Goal: Task Accomplishment & Management: Manage account settings

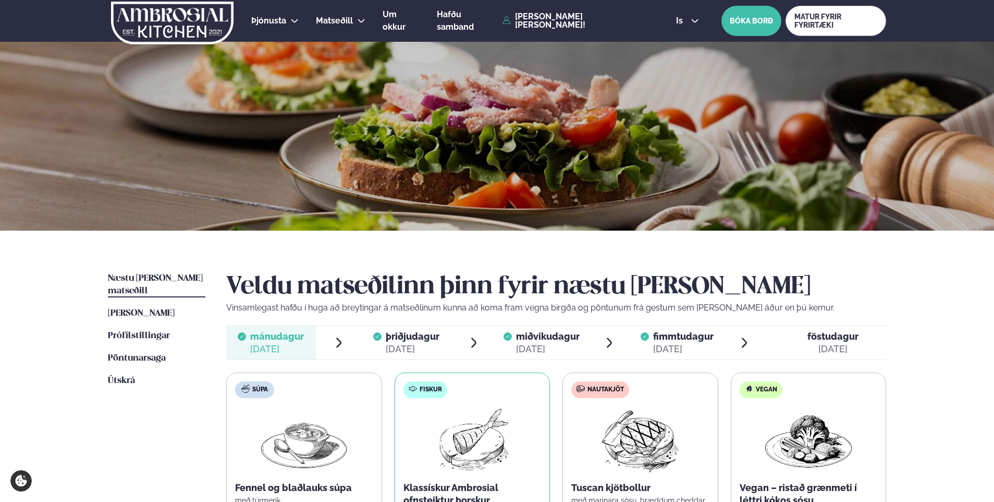
scroll to position [261, 0]
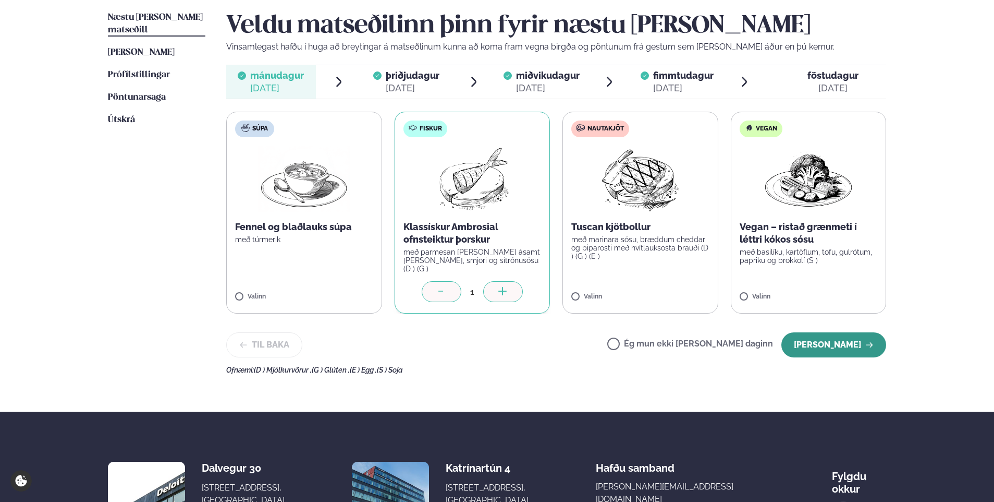
click at [857, 343] on button "[PERSON_NAME]" at bounding box center [833, 344] width 105 height 25
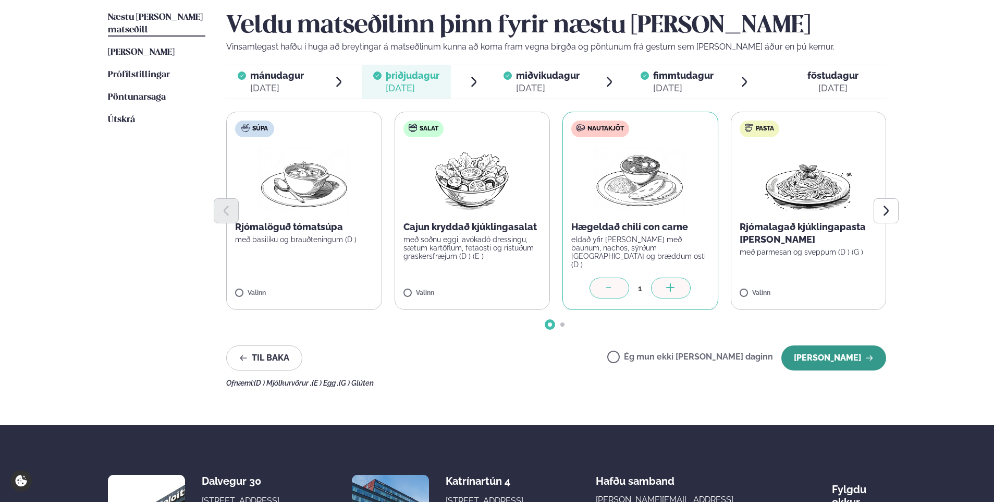
click at [845, 361] on button "[PERSON_NAME]" at bounding box center [833, 357] width 105 height 25
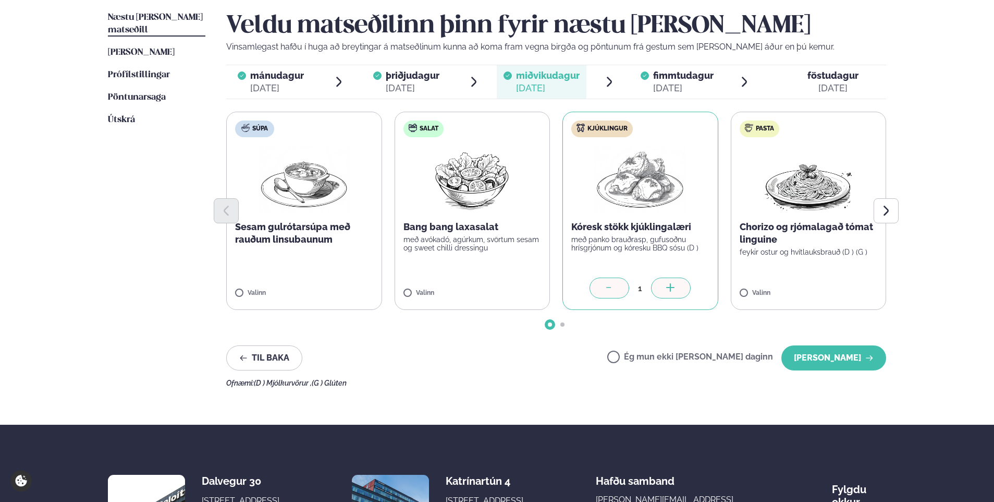
click at [845, 361] on button "[PERSON_NAME]" at bounding box center [833, 357] width 105 height 25
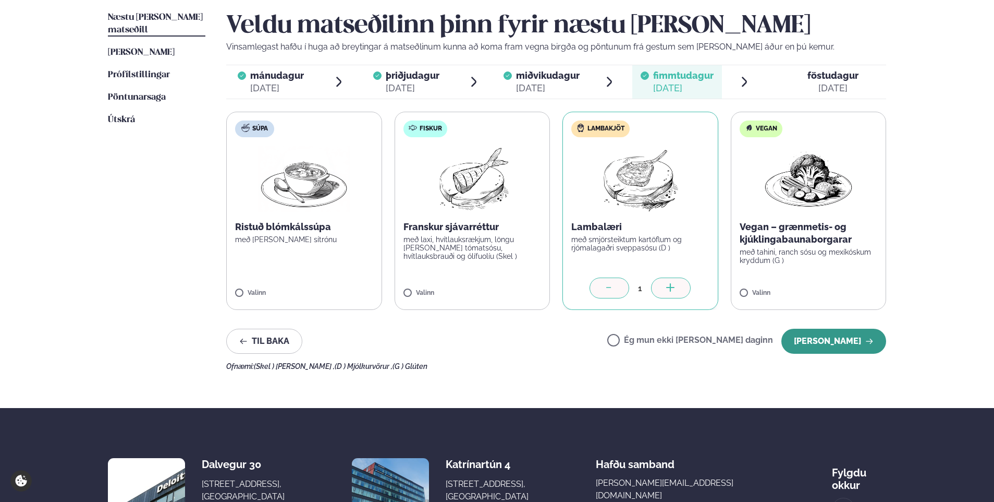
click at [854, 343] on button "[PERSON_NAME]" at bounding box center [833, 340] width 105 height 25
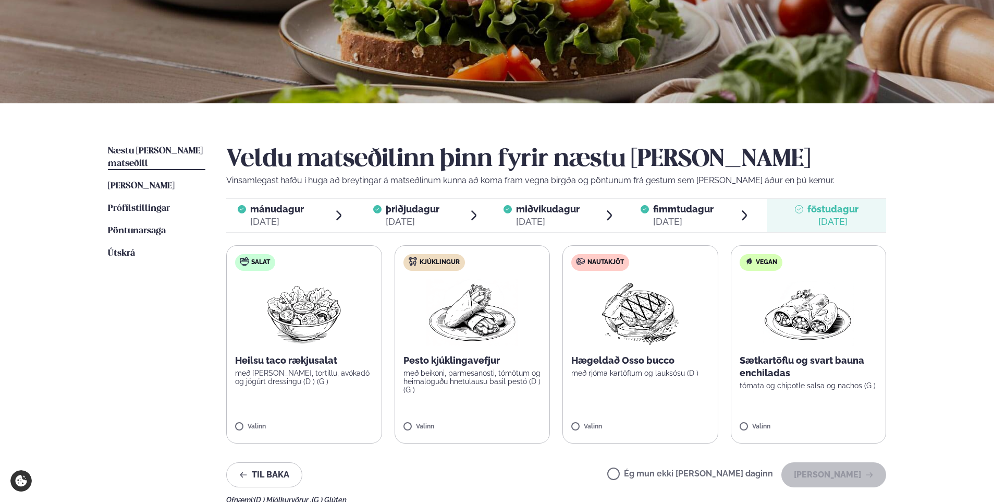
scroll to position [104, 0]
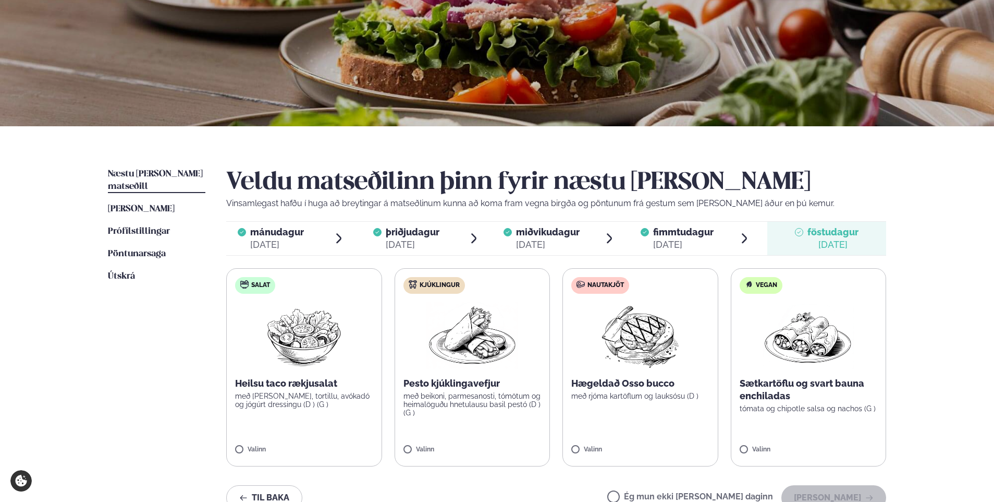
click at [964, 160] on div "Þjónusta Hádegismatur fyrir fyrirtæki Fyrirtækja veitingar Einkapartý Matseðill…" at bounding box center [497, 338] width 994 height 884
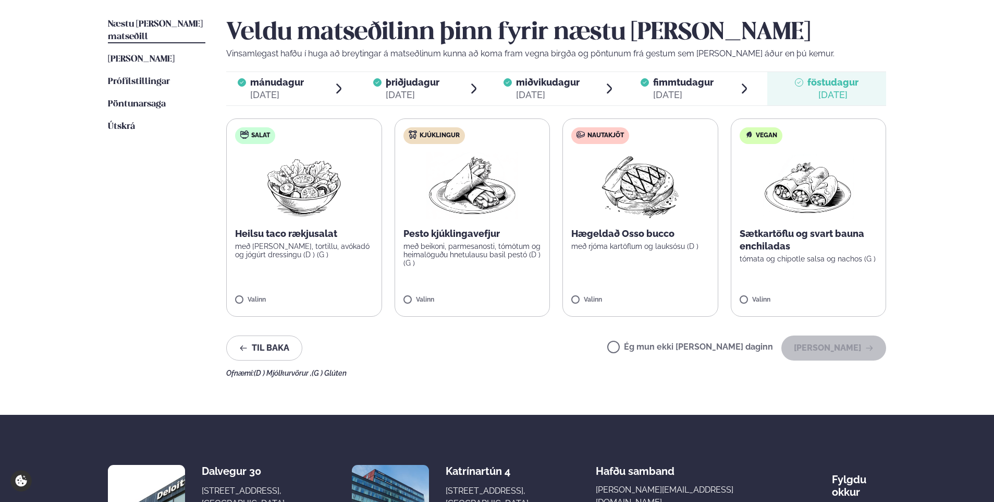
scroll to position [209, 0]
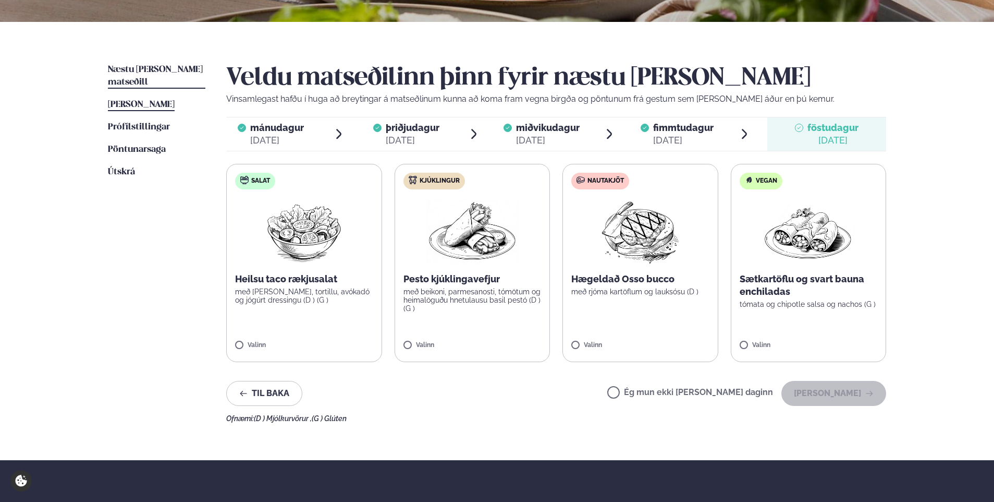
click at [145, 100] on span "[PERSON_NAME]" at bounding box center [141, 104] width 67 height 9
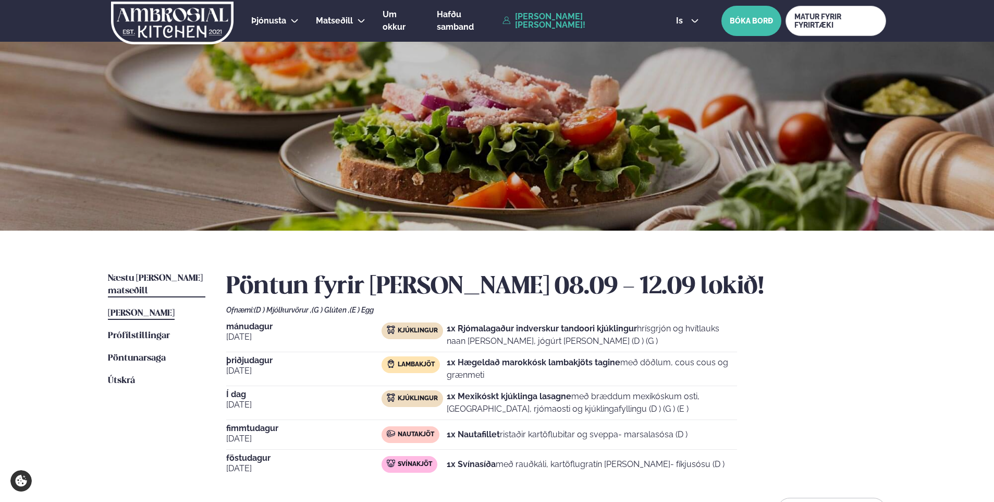
click at [146, 280] on span "Næstu [PERSON_NAME] matseðill" at bounding box center [155, 284] width 95 height 21
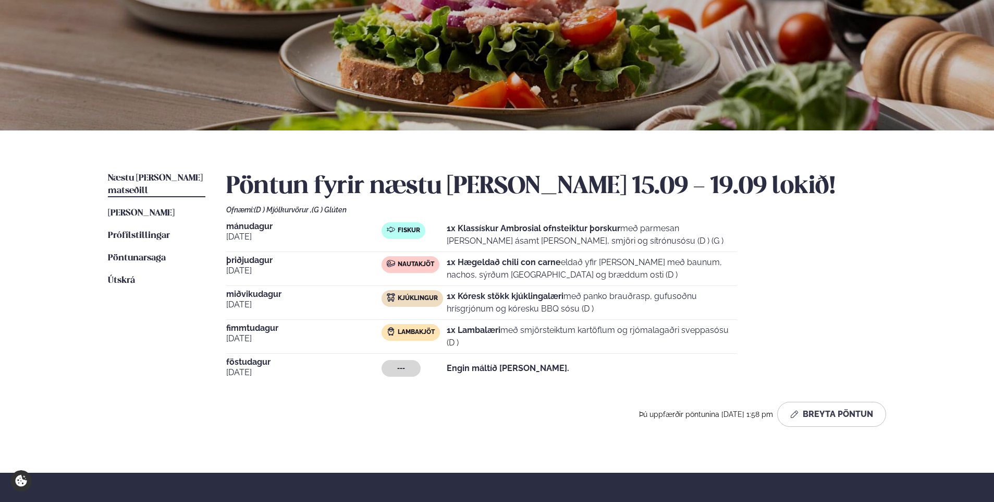
scroll to position [104, 0]
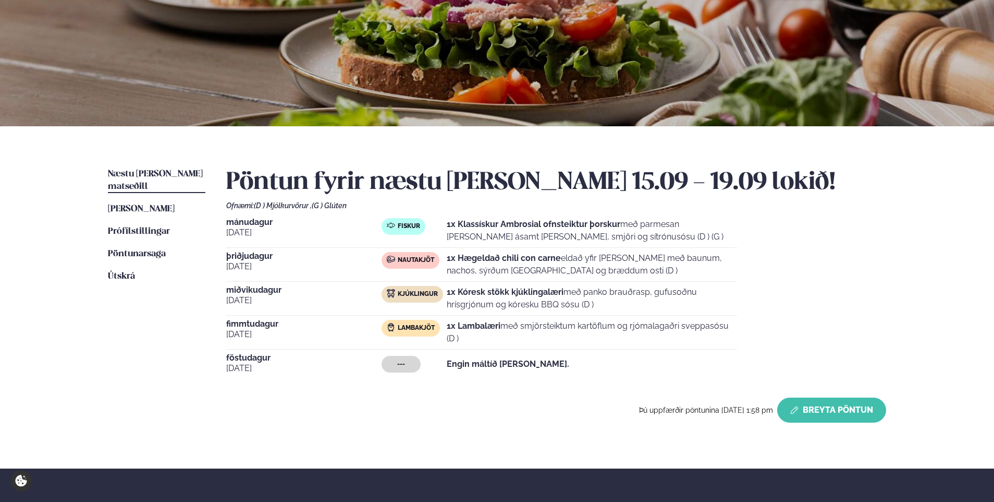
click at [817, 408] on button "Breyta Pöntun" at bounding box center [831, 409] width 109 height 25
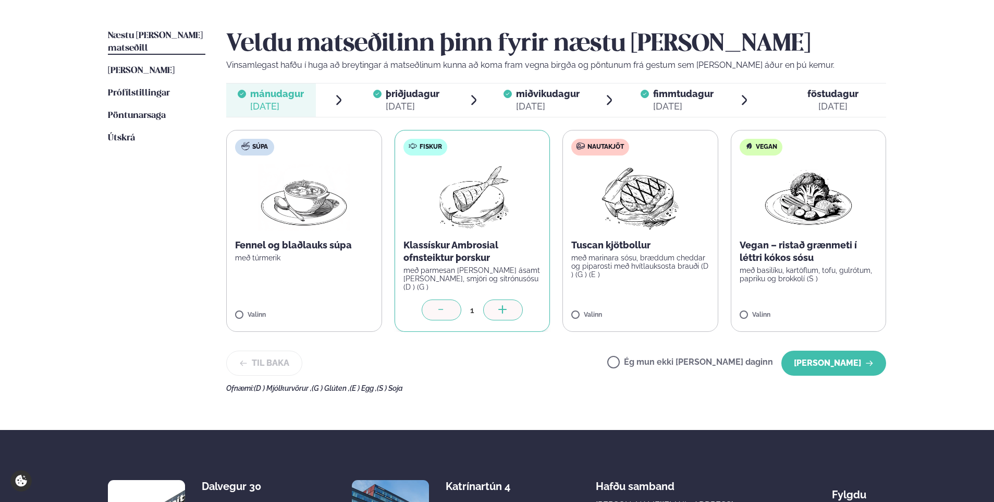
scroll to position [261, 0]
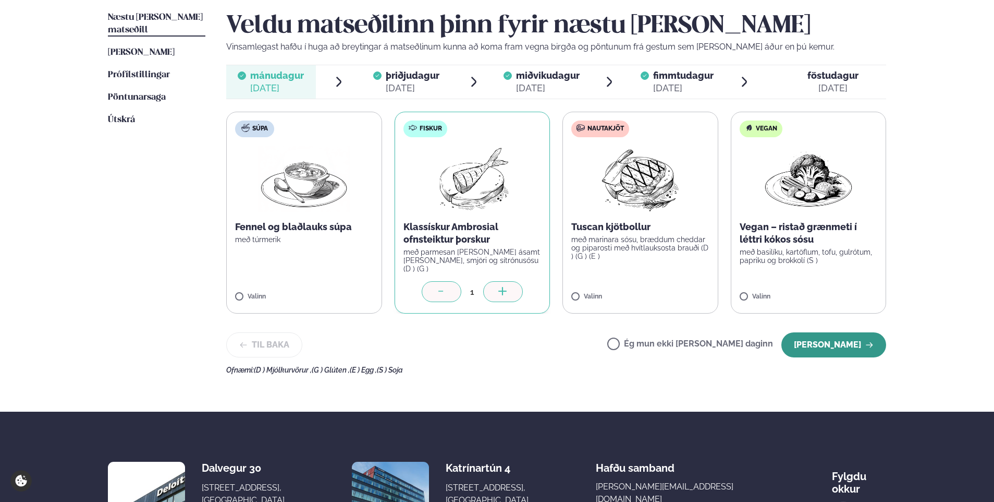
click at [860, 342] on button "[PERSON_NAME]" at bounding box center [833, 344] width 105 height 25
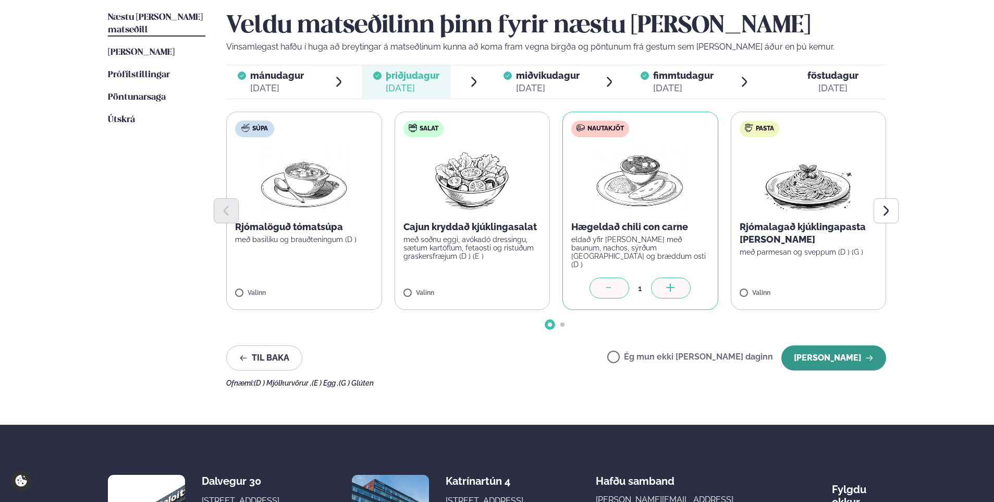
click at [865, 351] on button "[PERSON_NAME]" at bounding box center [833, 357] width 105 height 25
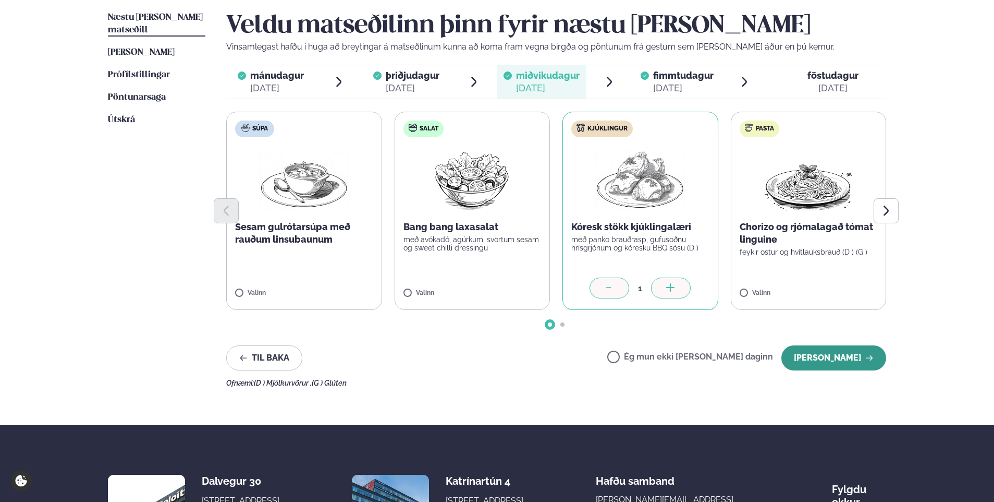
click at [865, 358] on button "[PERSON_NAME]" at bounding box center [833, 357] width 105 height 25
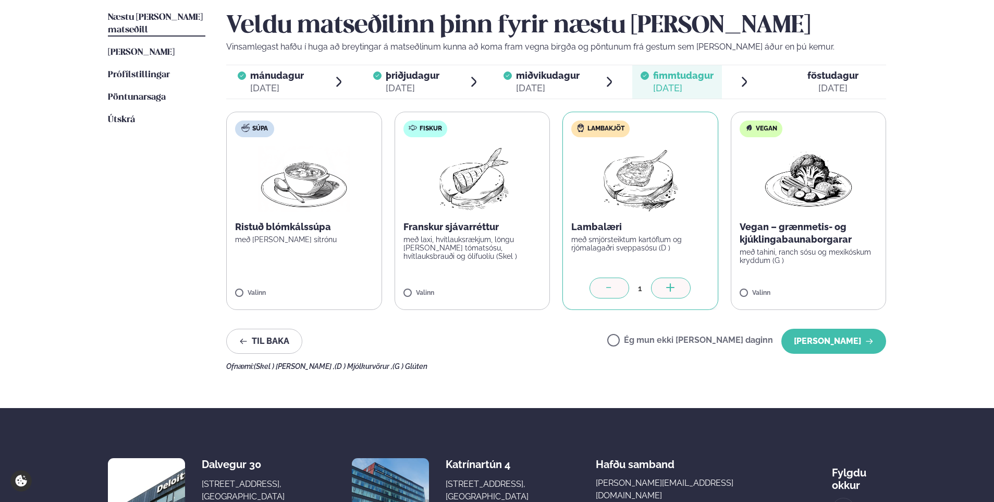
click at [865, 358] on div "Veldu matseðilinn þinn fyrir næstu [PERSON_NAME] Vinsamlegast hafðu í huga að b…" at bounding box center [556, 190] width 660 height 359
click at [851, 334] on button "[PERSON_NAME]" at bounding box center [833, 340] width 105 height 25
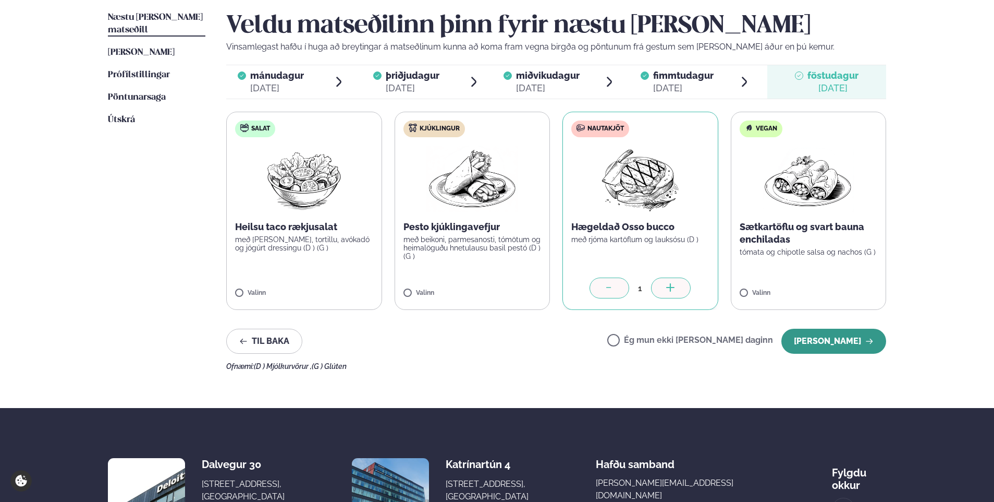
click at [839, 334] on button "[PERSON_NAME]" at bounding box center [833, 340] width 105 height 25
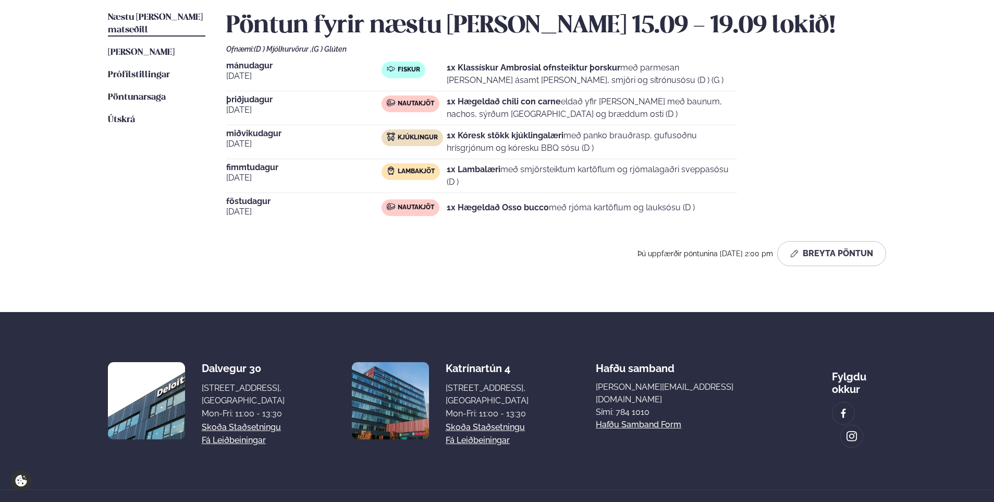
scroll to position [156, 0]
